Goal: Entertainment & Leisure: Browse casually

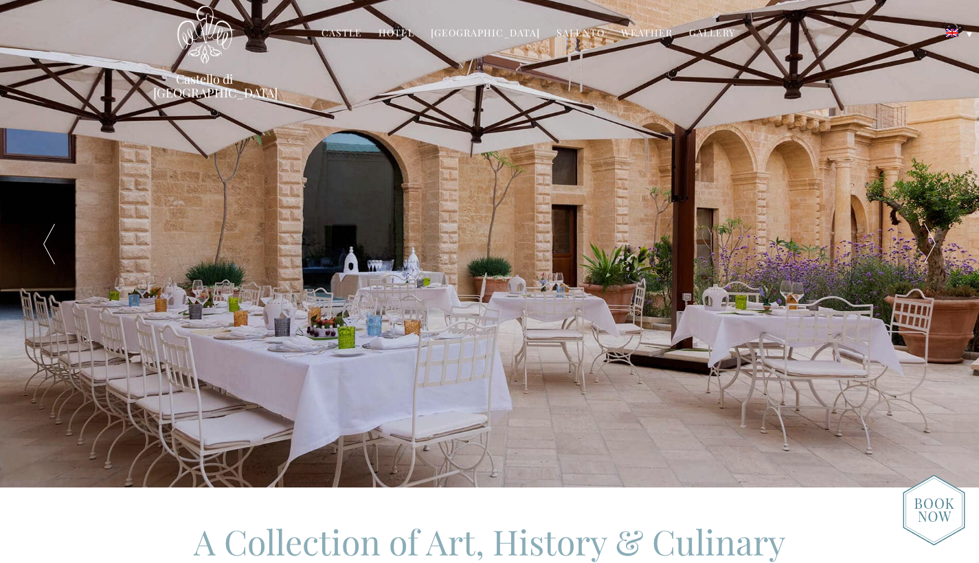
click at [603, 34] on link "Gallery" at bounding box center [712, 34] width 46 height 16
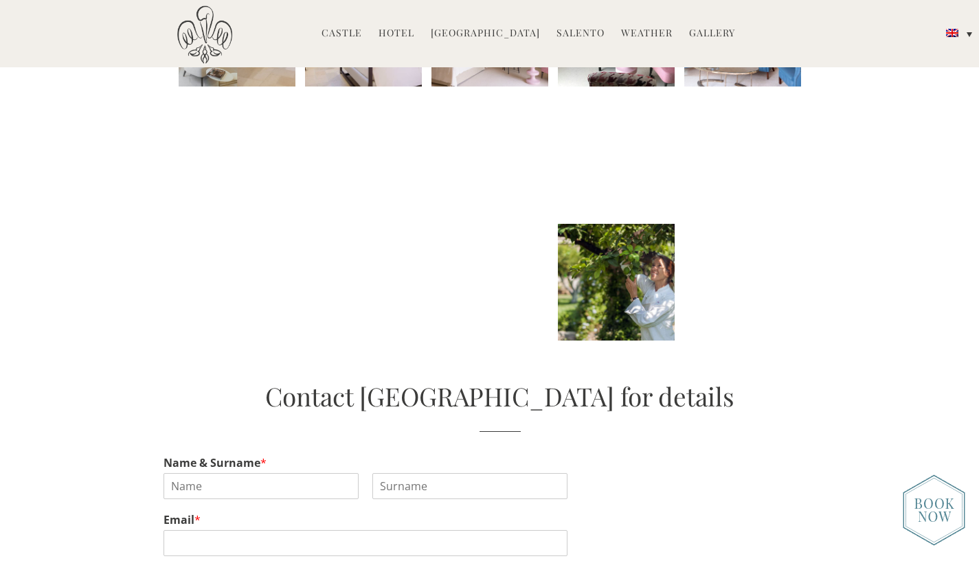
scroll to position [694, 0]
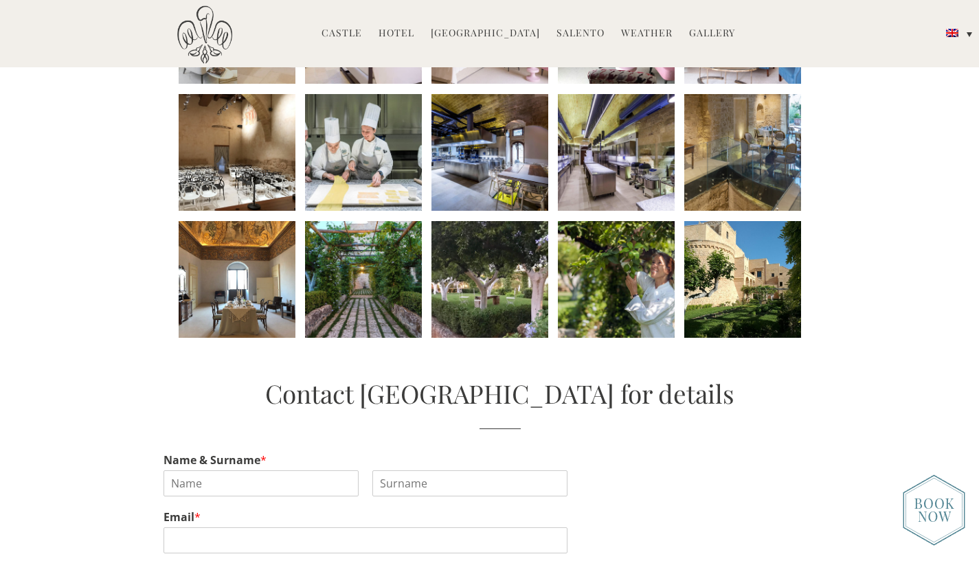
click at [494, 288] on li at bounding box center [489, 279] width 117 height 117
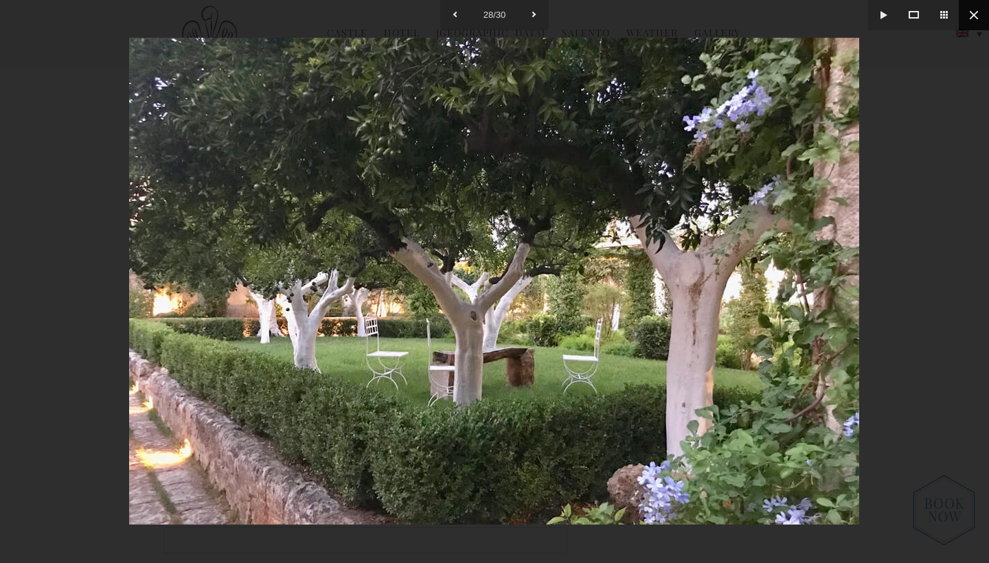
click at [971, 17] on button at bounding box center [974, 15] width 30 height 30
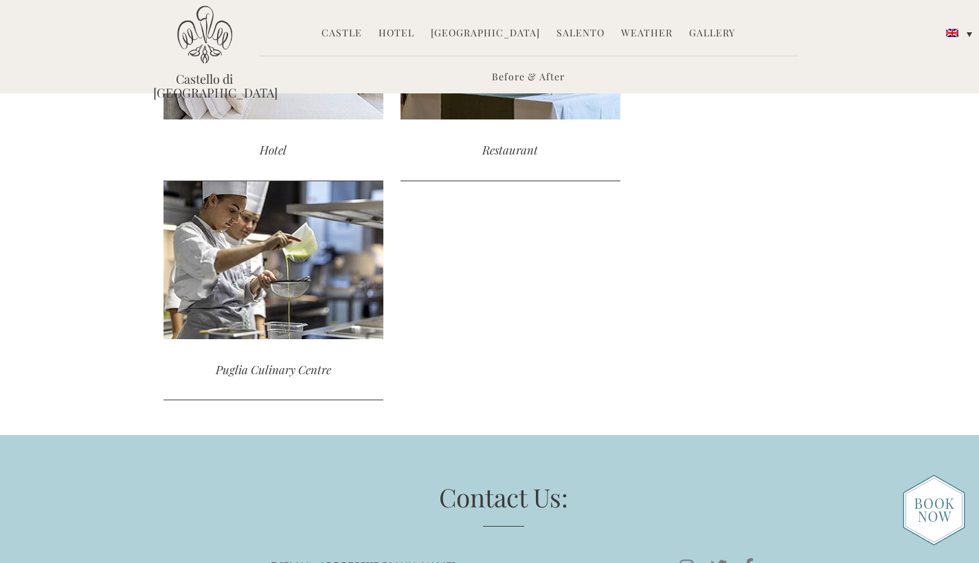
scroll to position [1213, 0]
